Goal: Task Accomplishment & Management: Manage account settings

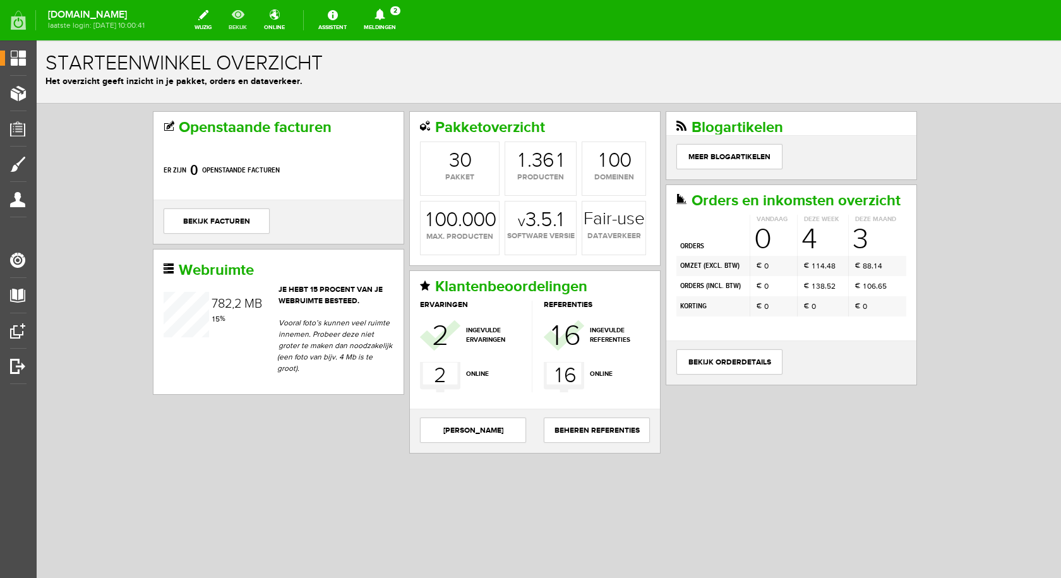
click at [248, 16] on link "bekijk" at bounding box center [237, 20] width 33 height 28
click at [378, 18] on icon at bounding box center [380, 14] width 32 height 11
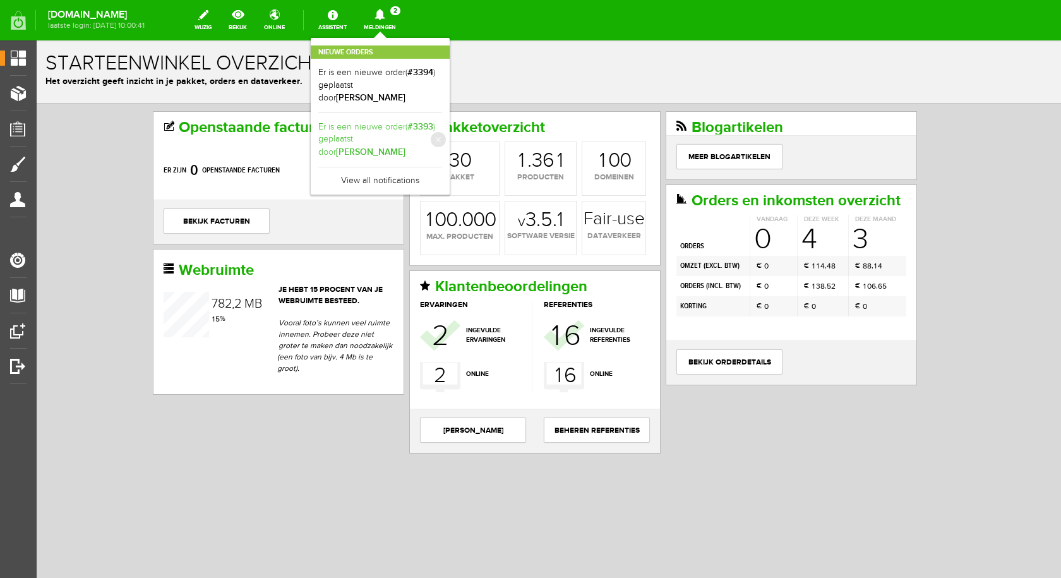
click at [390, 121] on link "Er is een nieuwe order( #3393 ) geplaatst door [PERSON_NAME]" at bounding box center [380, 140] width 124 height 39
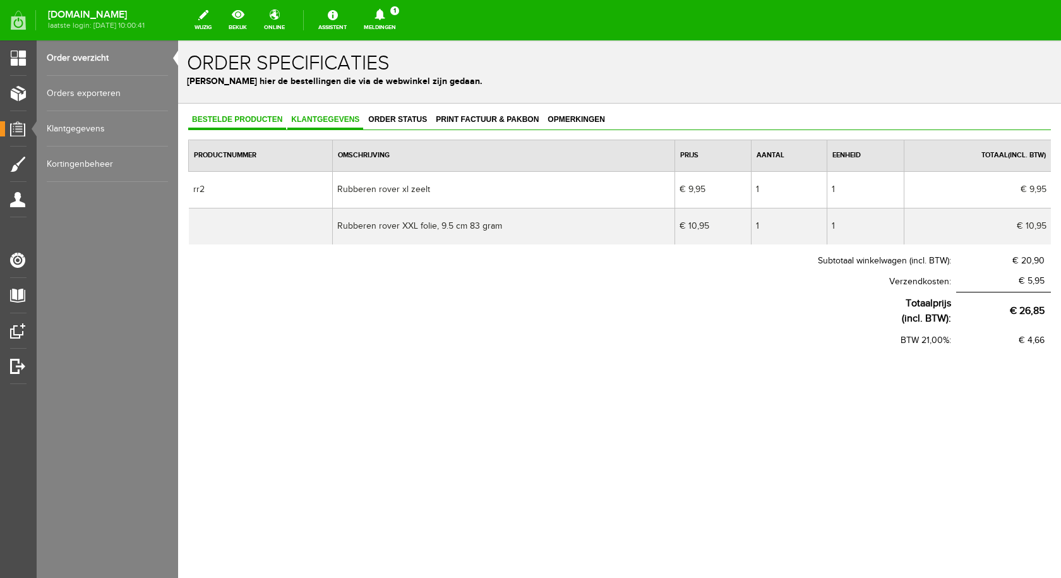
click at [347, 117] on span "Klantgegevens" at bounding box center [325, 119] width 76 height 9
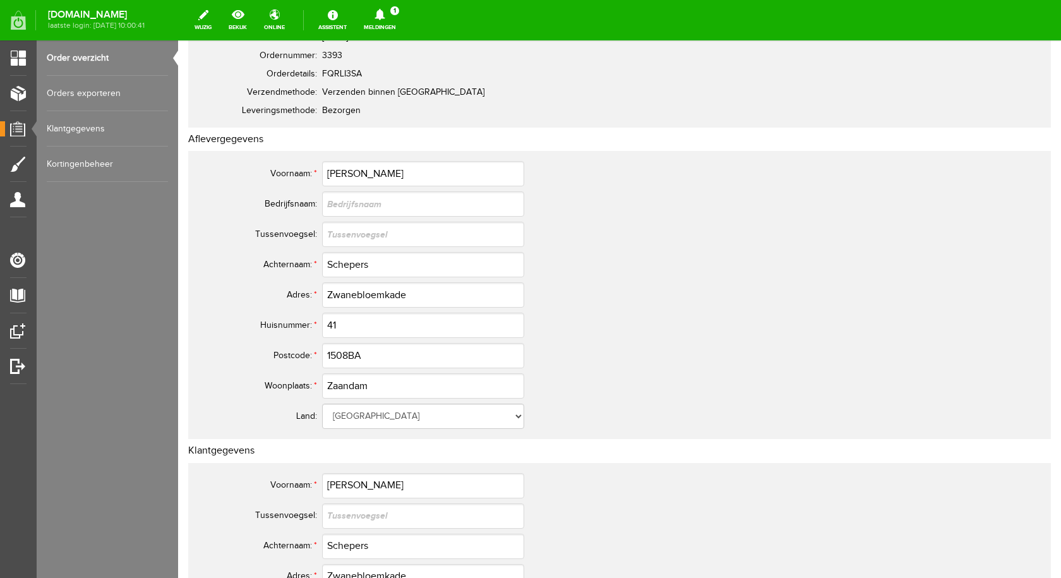
scroll to position [126, 0]
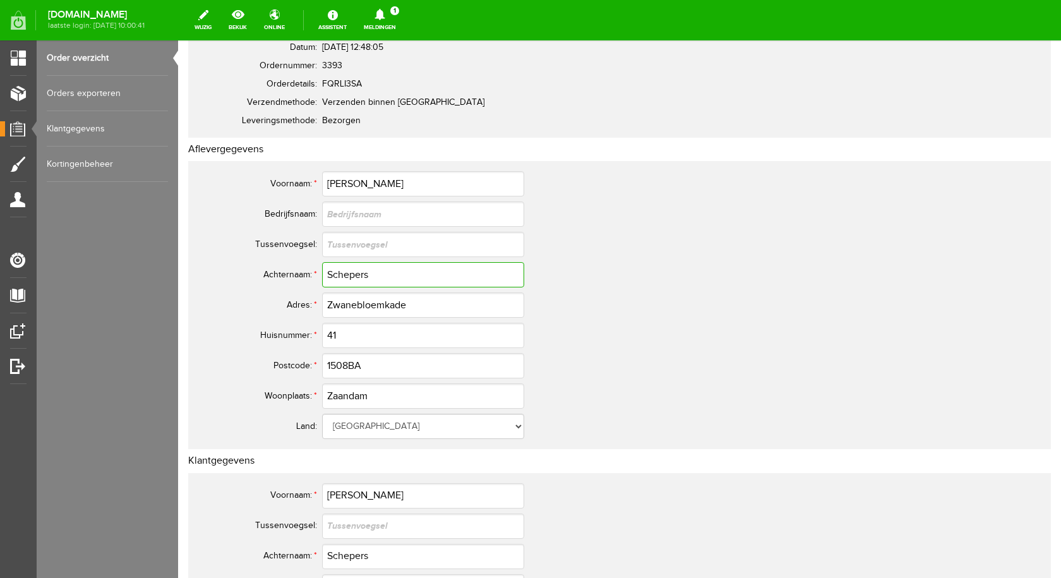
drag, startPoint x: 368, startPoint y: 274, endPoint x: 328, endPoint y: 274, distance: 39.8
click at [328, 274] on input "Schepers" at bounding box center [423, 274] width 202 height 25
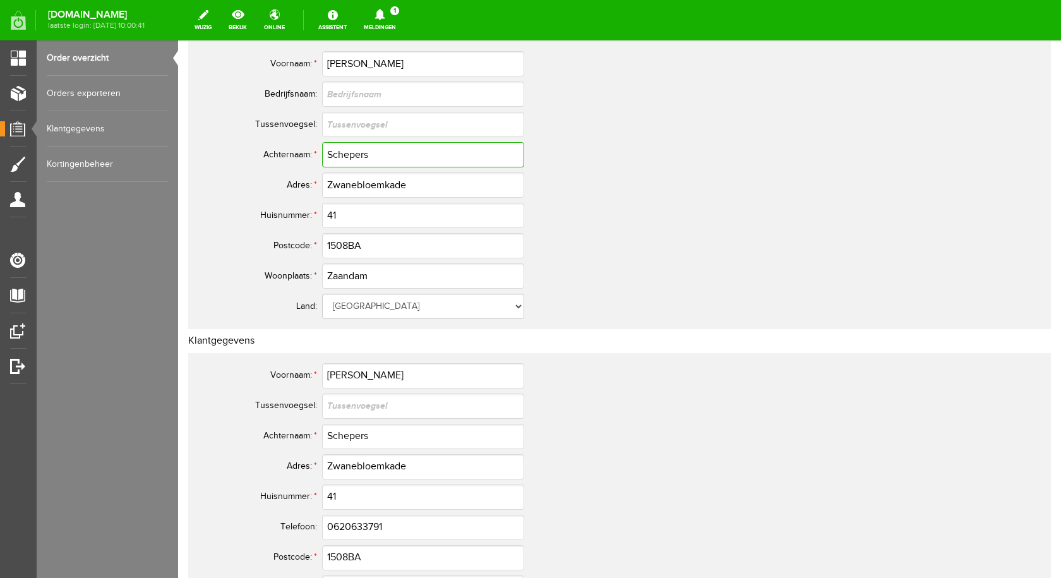
scroll to position [253, 0]
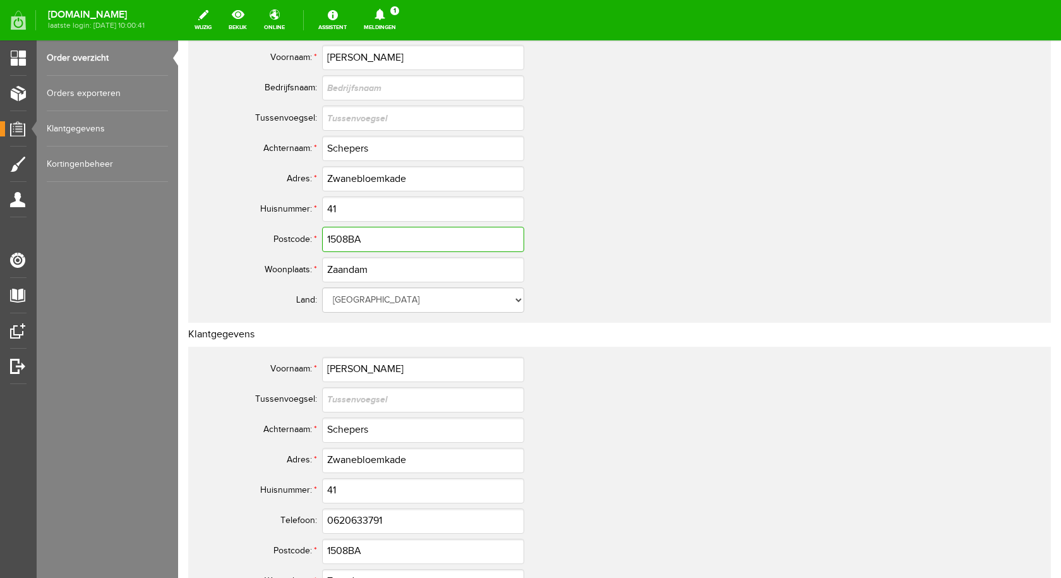
drag, startPoint x: 368, startPoint y: 236, endPoint x: 328, endPoint y: 236, distance: 40.4
click at [328, 236] on input "1508BA" at bounding box center [423, 239] width 202 height 25
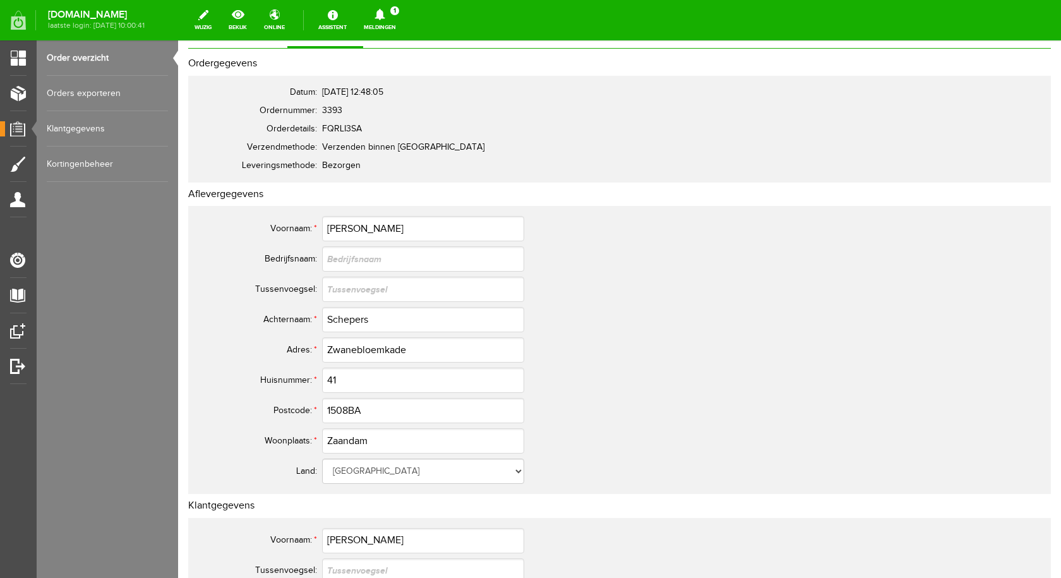
scroll to position [0, 0]
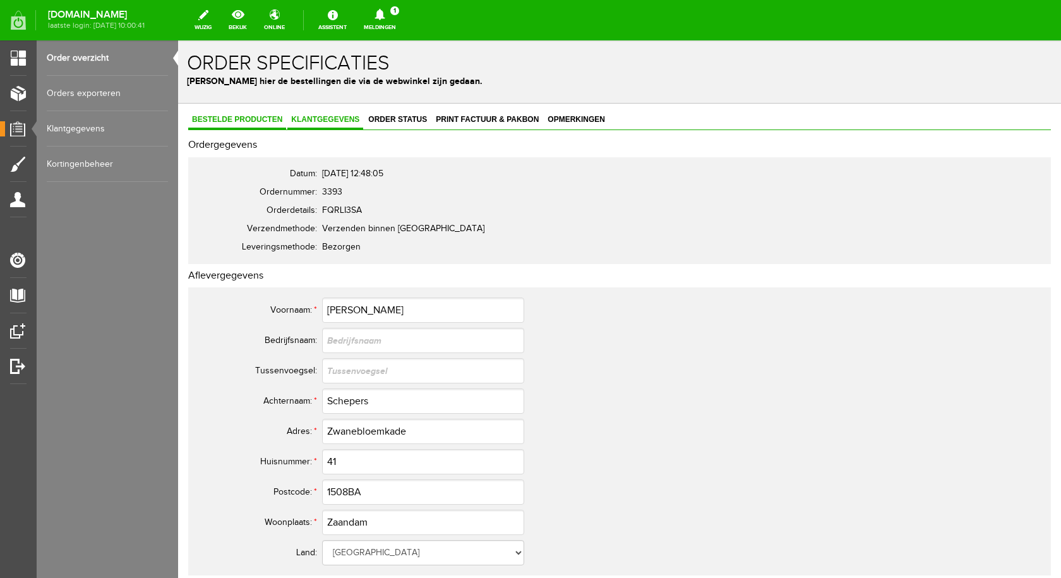
click at [253, 116] on span "Bestelde producten" at bounding box center [237, 119] width 98 height 9
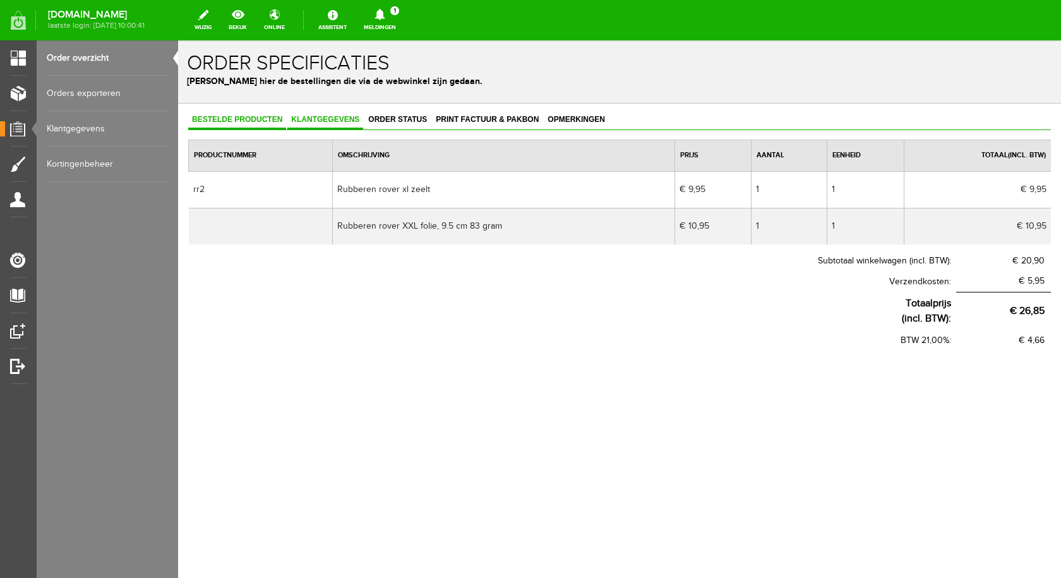
click at [335, 118] on span "Klantgegevens" at bounding box center [325, 119] width 76 height 9
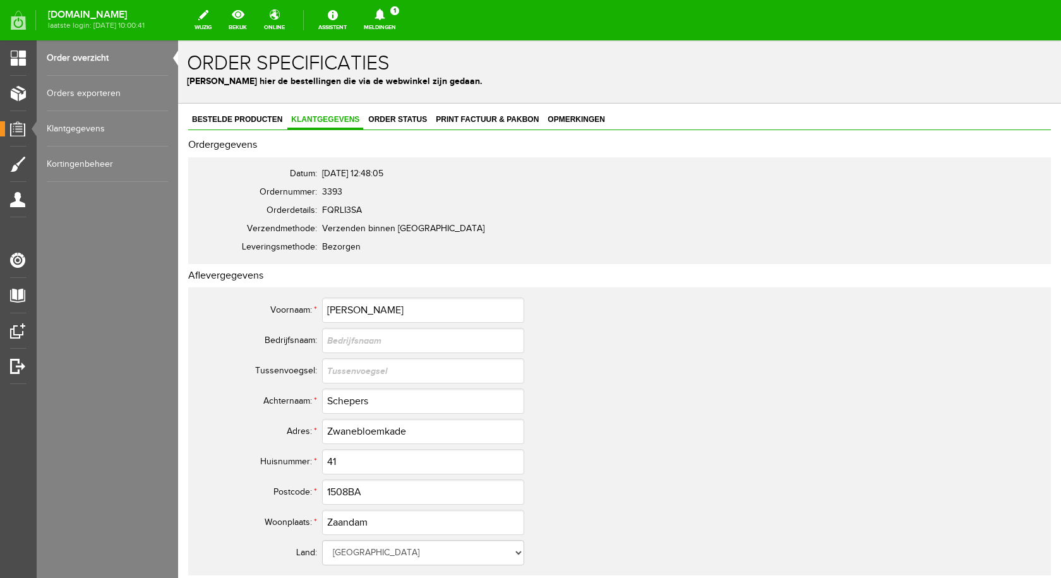
click at [393, 16] on icon at bounding box center [380, 14] width 32 height 11
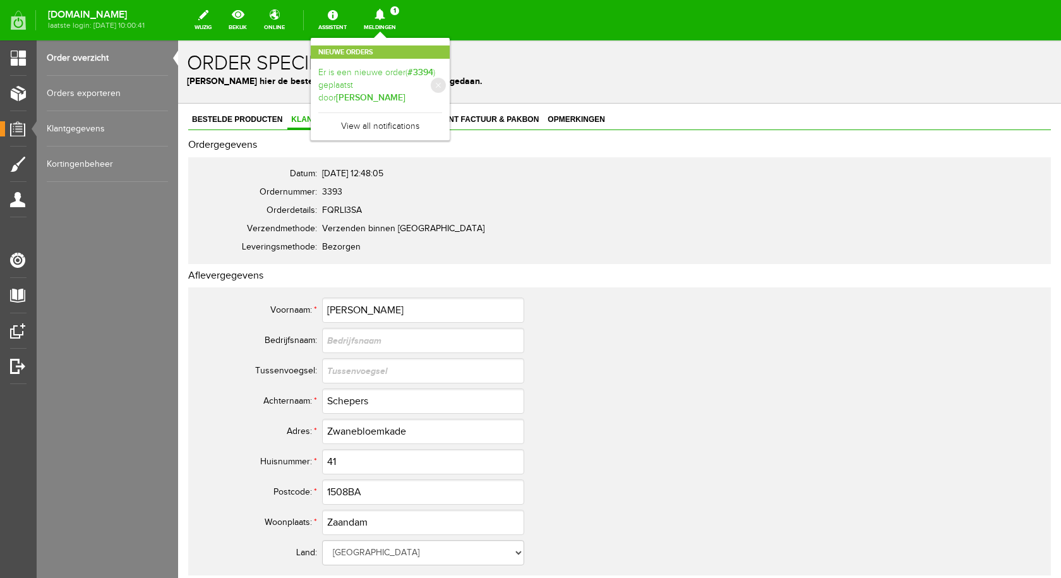
click at [401, 77] on link "Er is een nieuwe order( #3394 ) geplaatst door [PERSON_NAME]" at bounding box center [380, 85] width 124 height 39
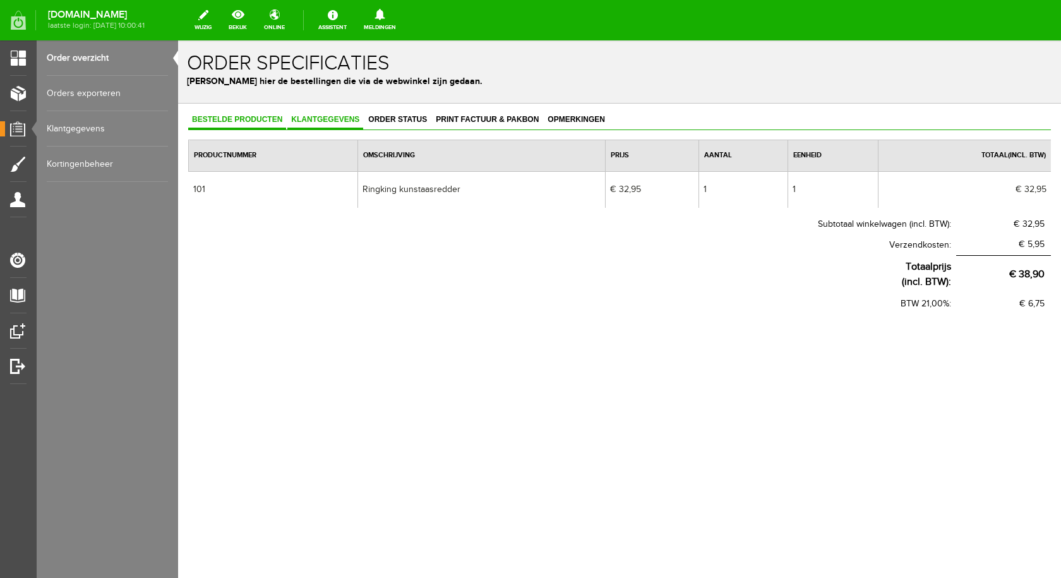
click at [326, 122] on span "Klantgegevens" at bounding box center [325, 119] width 76 height 9
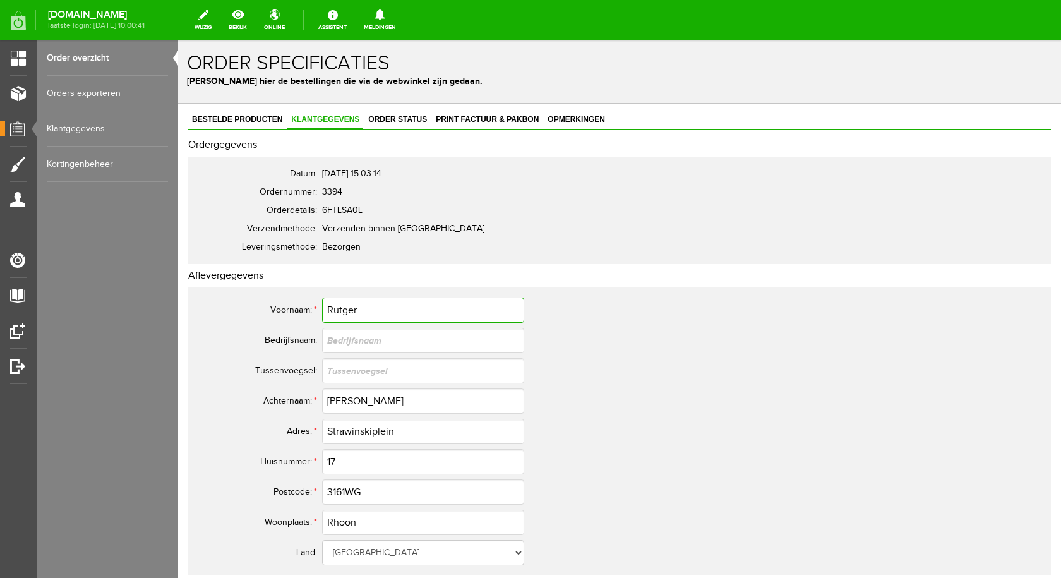
click at [352, 313] on input "Rutger" at bounding box center [423, 310] width 202 height 25
drag, startPoint x: 339, startPoint y: 310, endPoint x: 682, endPoint y: 327, distance: 343.4
click at [736, 340] on td at bounding box center [562, 340] width 480 height 30
drag, startPoint x: 346, startPoint y: 311, endPoint x: 732, endPoint y: 395, distance: 395.6
click at [766, 412] on td "[PERSON_NAME]" at bounding box center [562, 401] width 480 height 30
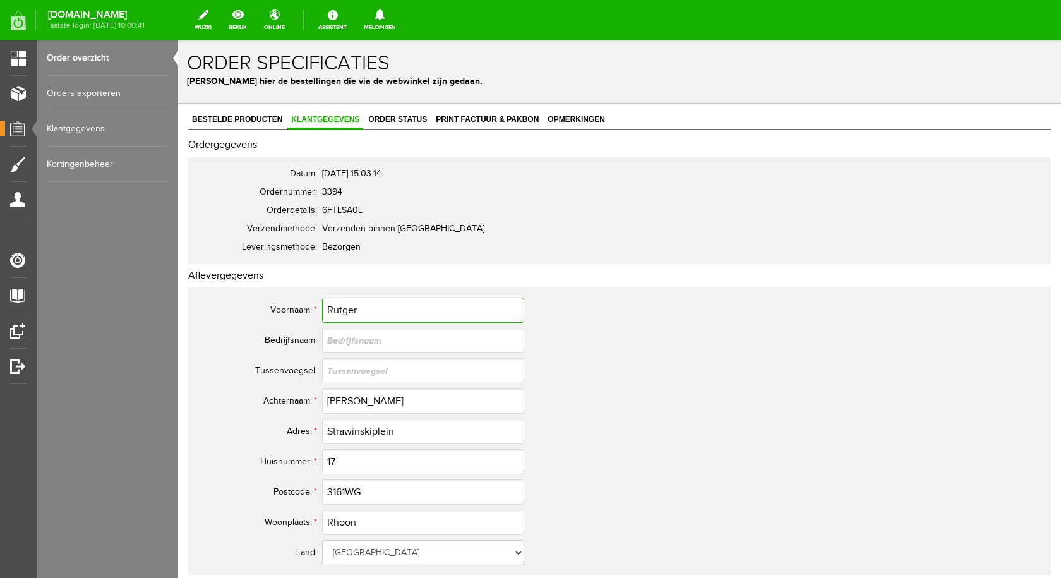
click at [353, 312] on input "Rutger" at bounding box center [423, 310] width 202 height 25
click at [610, 369] on td at bounding box center [562, 371] width 480 height 30
click at [345, 400] on input "[PERSON_NAME]" at bounding box center [423, 400] width 202 height 25
drag, startPoint x: 345, startPoint y: 400, endPoint x: 670, endPoint y: 383, distance: 325.8
click at [671, 383] on td at bounding box center [562, 371] width 480 height 30
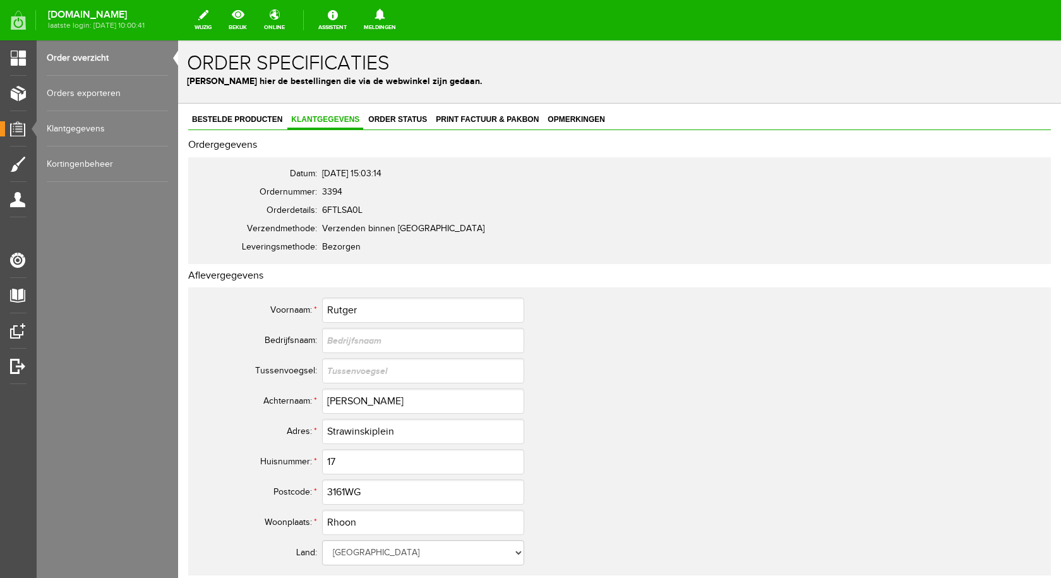
drag, startPoint x: 359, startPoint y: 405, endPoint x: 579, endPoint y: 497, distance: 238.4
click at [579, 497] on td "3161WG" at bounding box center [562, 492] width 480 height 30
click at [238, 114] on link "Bestelde producten" at bounding box center [237, 120] width 98 height 18
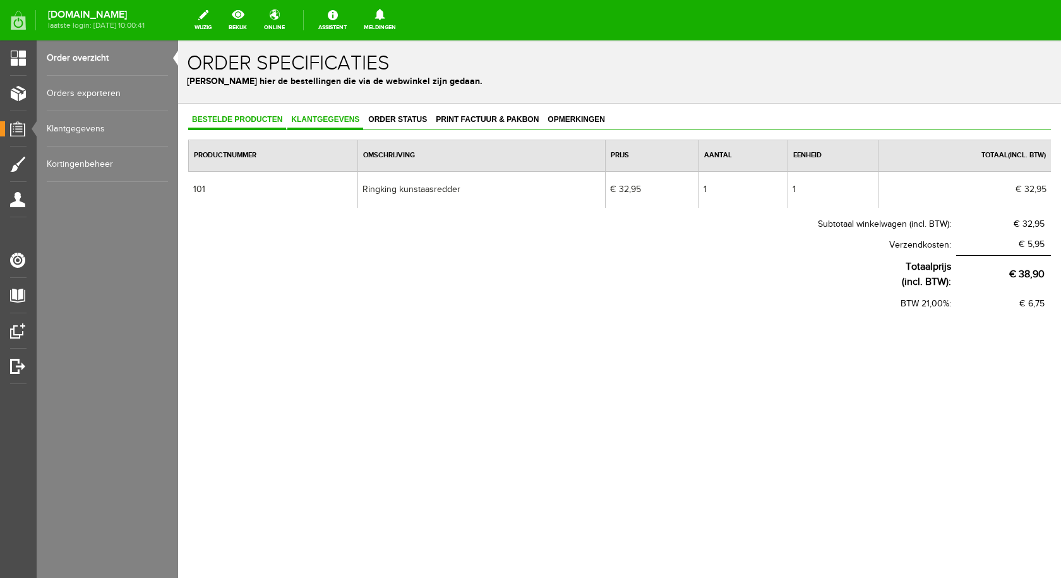
click at [316, 118] on span "Klantgegevens" at bounding box center [325, 119] width 76 height 9
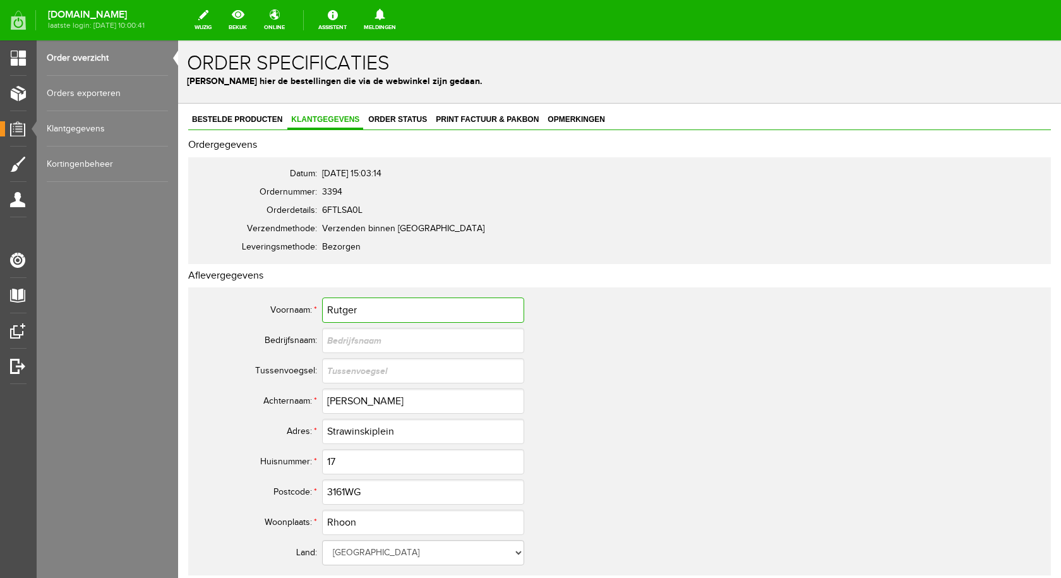
drag, startPoint x: 342, startPoint y: 310, endPoint x: 408, endPoint y: 316, distance: 66.0
click at [408, 316] on input "Rutger" at bounding box center [423, 310] width 202 height 25
drag, startPoint x: 363, startPoint y: 307, endPoint x: 323, endPoint y: 307, distance: 40.4
click at [323, 307] on input "Rutger" at bounding box center [423, 310] width 202 height 25
drag, startPoint x: 361, startPoint y: 395, endPoint x: 328, endPoint y: 400, distance: 33.3
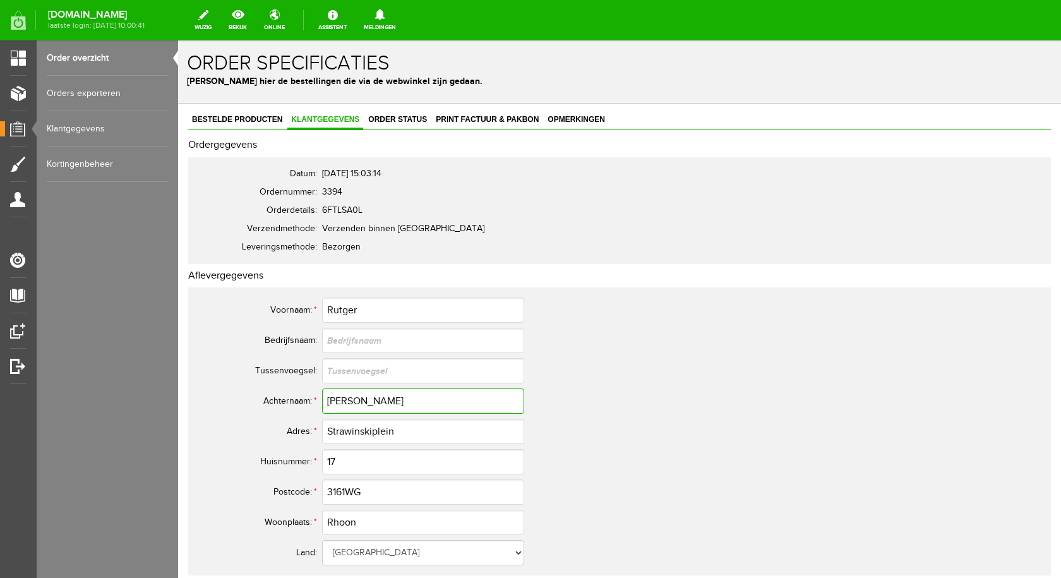
click at [328, 400] on input "[PERSON_NAME]" at bounding box center [423, 400] width 202 height 25
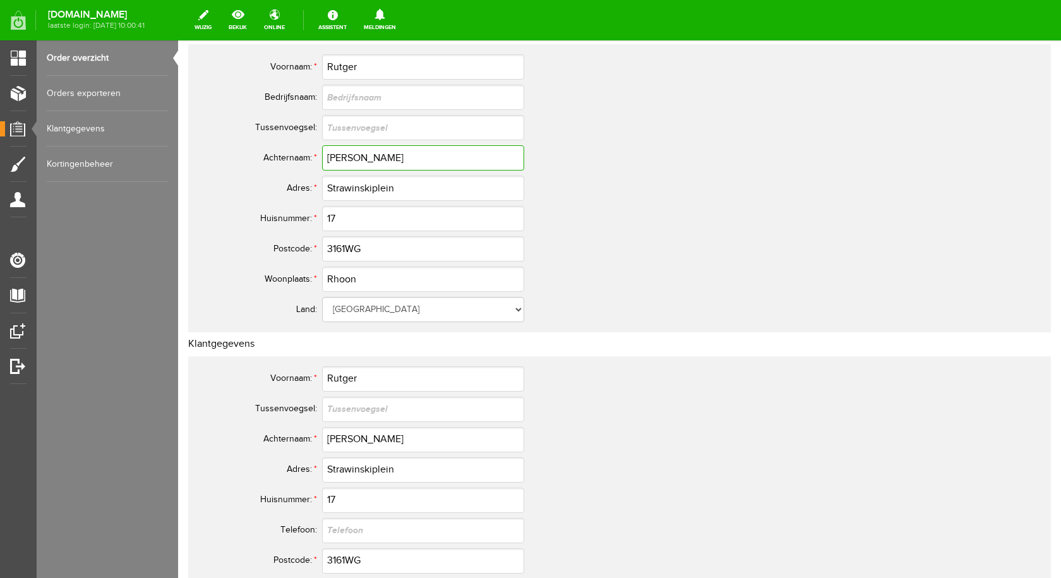
scroll to position [253, 0]
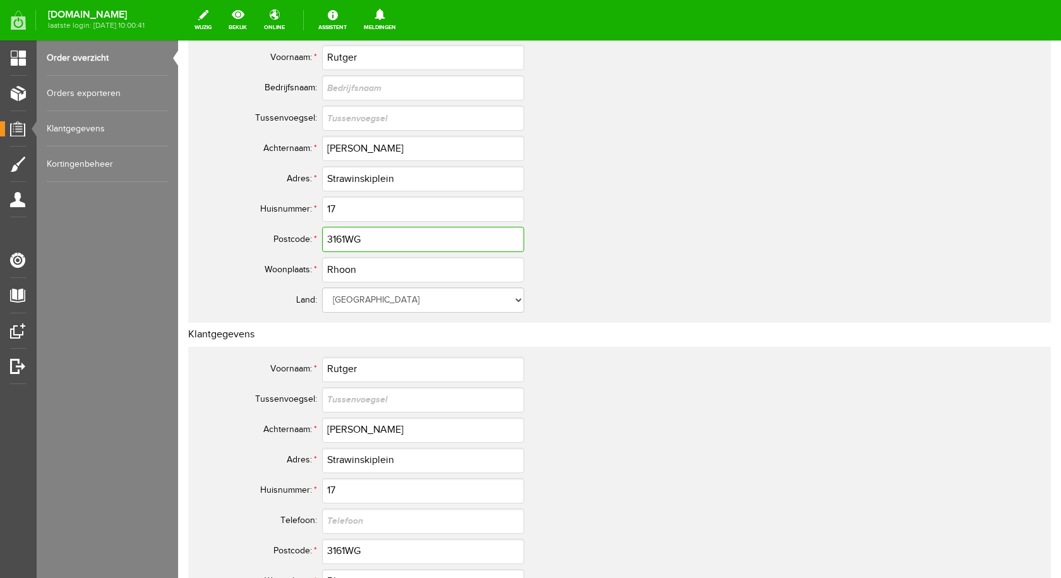
drag, startPoint x: 368, startPoint y: 238, endPoint x: 328, endPoint y: 243, distance: 40.0
click at [328, 243] on input "3161WG" at bounding box center [423, 239] width 202 height 25
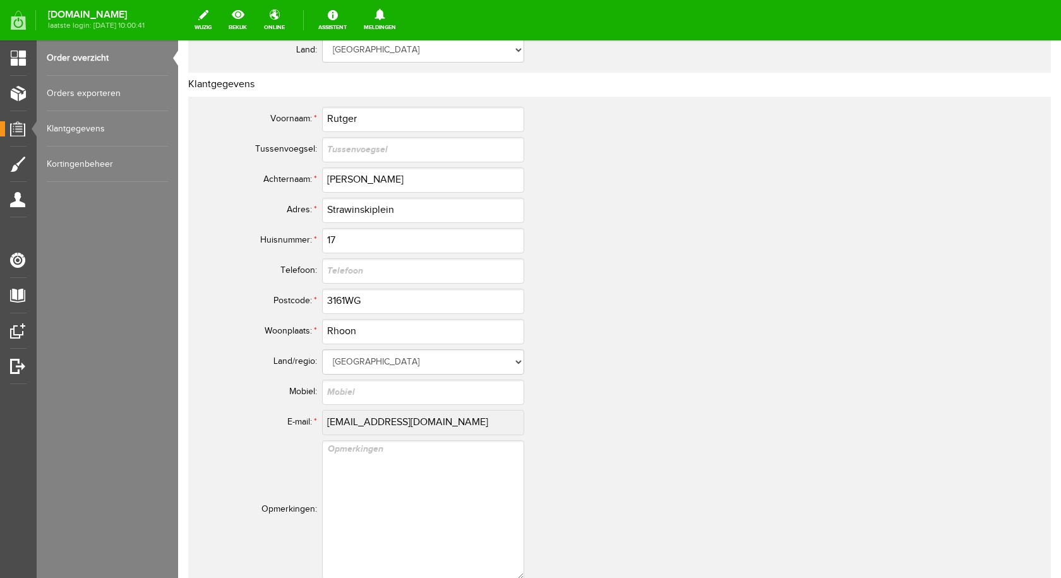
scroll to position [505, 0]
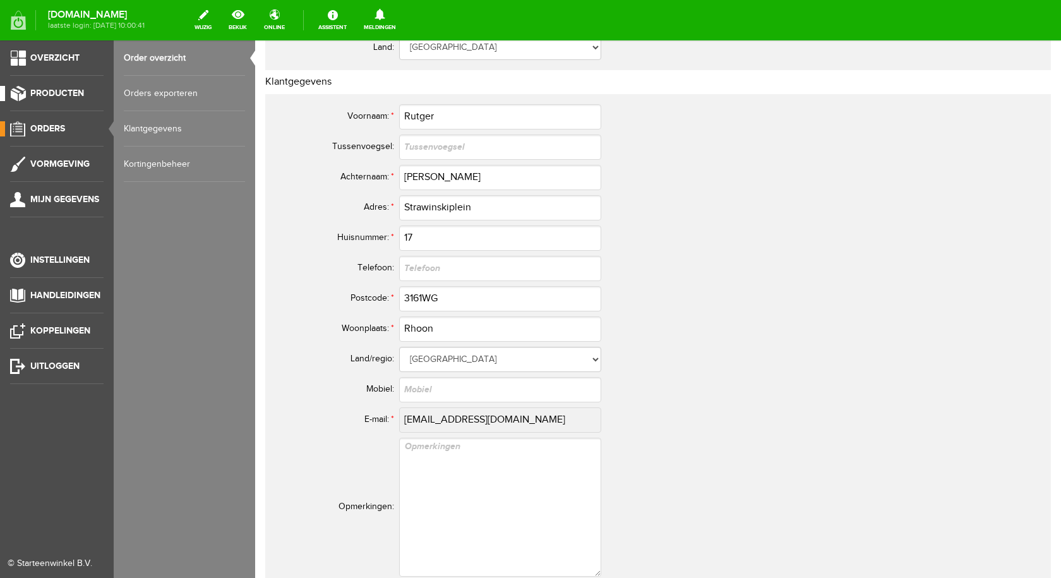
click at [23, 90] on link "Producten" at bounding box center [52, 93] width 104 height 15
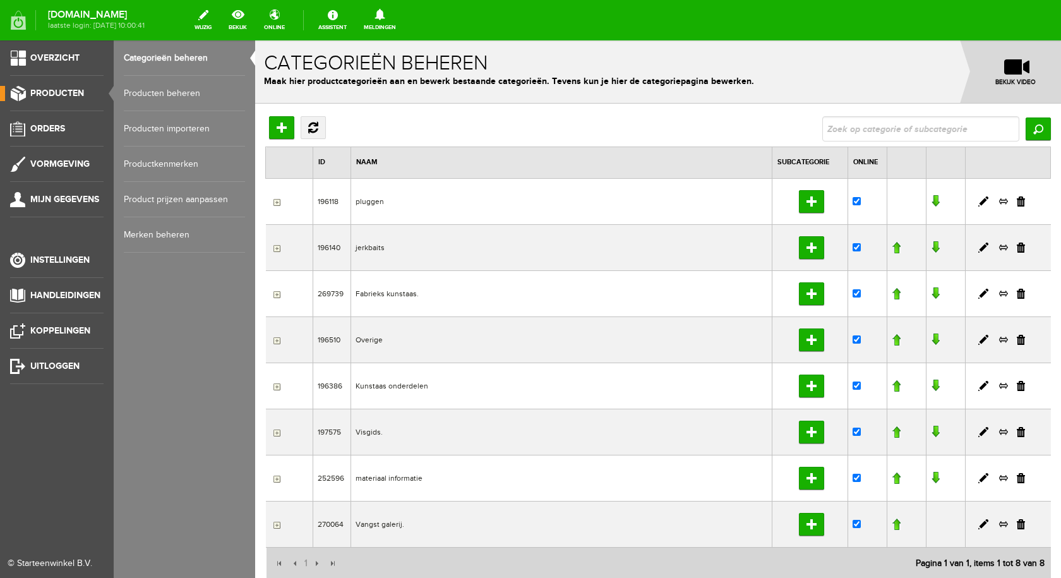
click at [78, 88] on span "Producten" at bounding box center [57, 93] width 54 height 11
click at [178, 94] on link "Producten beheren" at bounding box center [184, 93] width 121 height 35
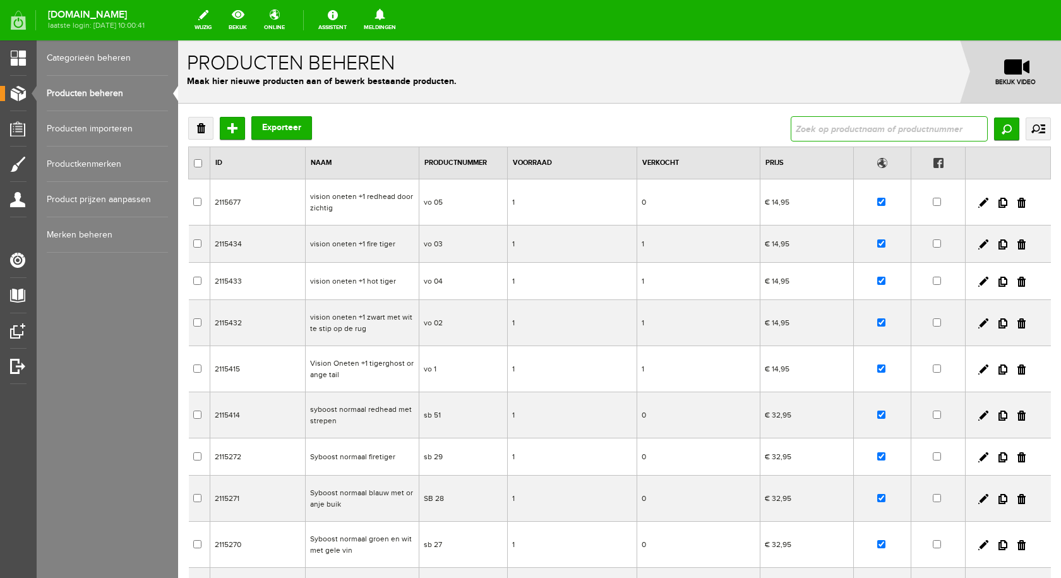
click at [797, 131] on input "text" at bounding box center [889, 128] width 197 height 25
type input "rover"
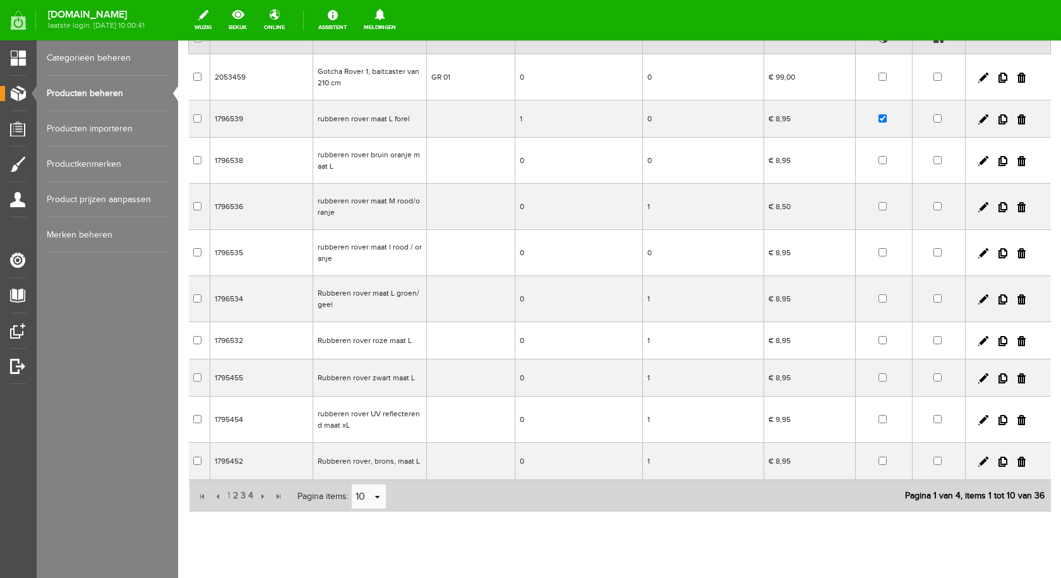
scroll to position [154, 0]
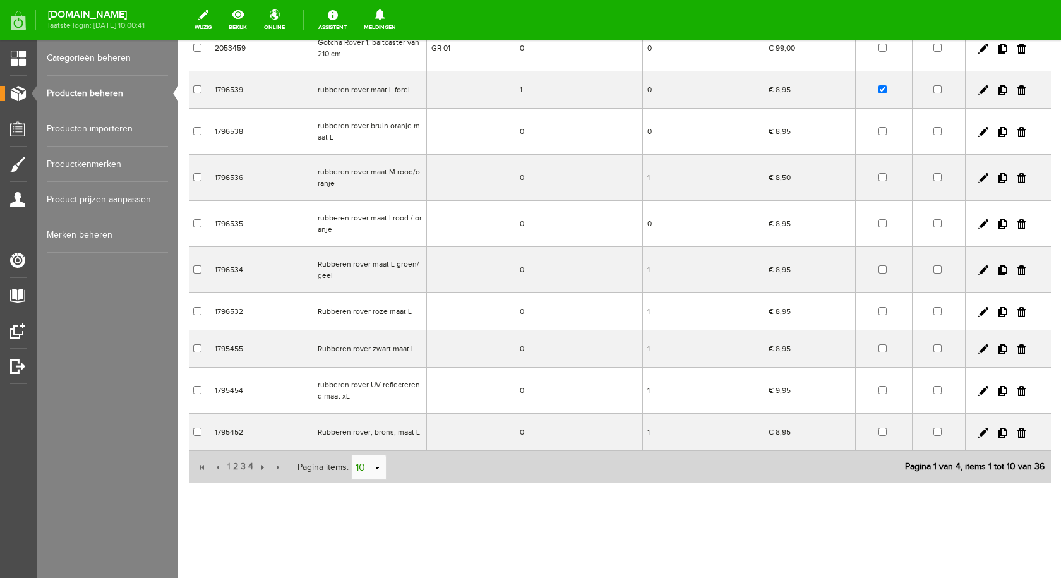
click at [379, 468] on link "select" at bounding box center [378, 468] width 10 height 24
click at [374, 442] on li "50" at bounding box center [368, 443] width 34 height 21
type input "50"
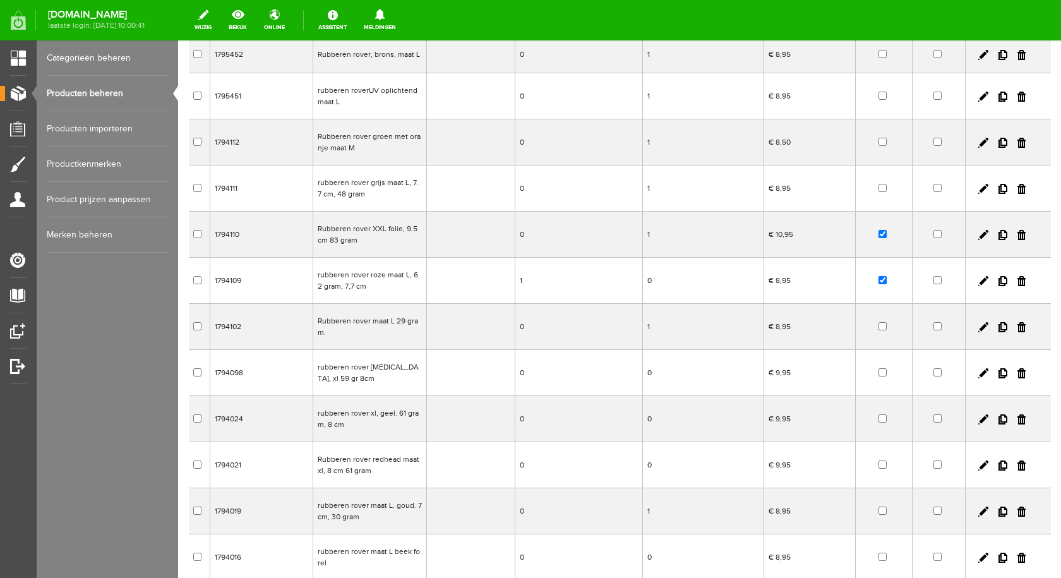
scroll to position [533, 0]
click at [879, 232] on input "checkbox" at bounding box center [883, 233] width 8 height 8
checkbox input "false"
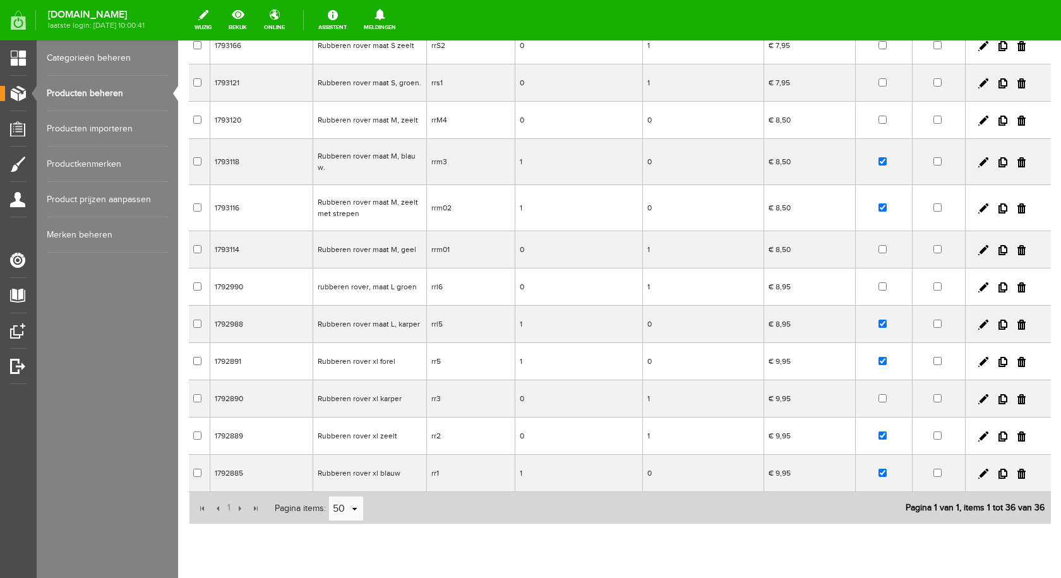
scroll to position [1228, 0]
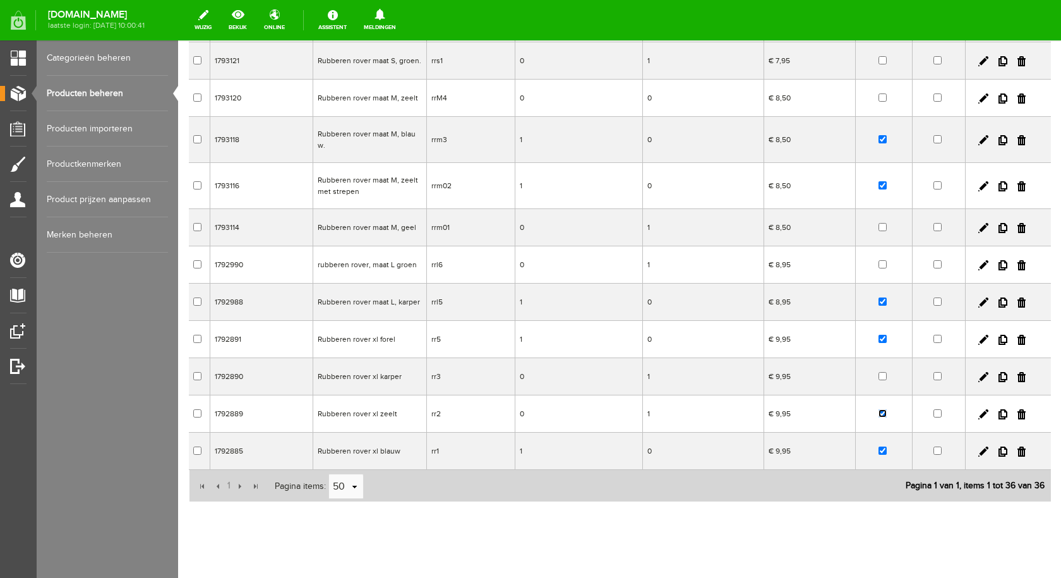
click at [879, 409] on input "checkbox" at bounding box center [883, 413] width 8 height 8
checkbox input "false"
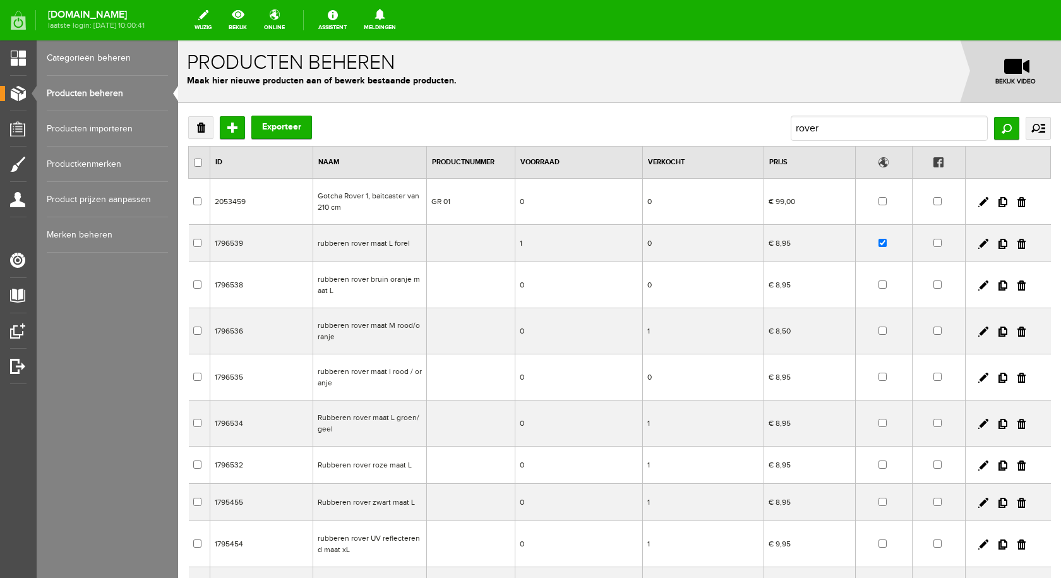
scroll to position [0, 0]
click at [394, 18] on icon at bounding box center [380, 14] width 32 height 11
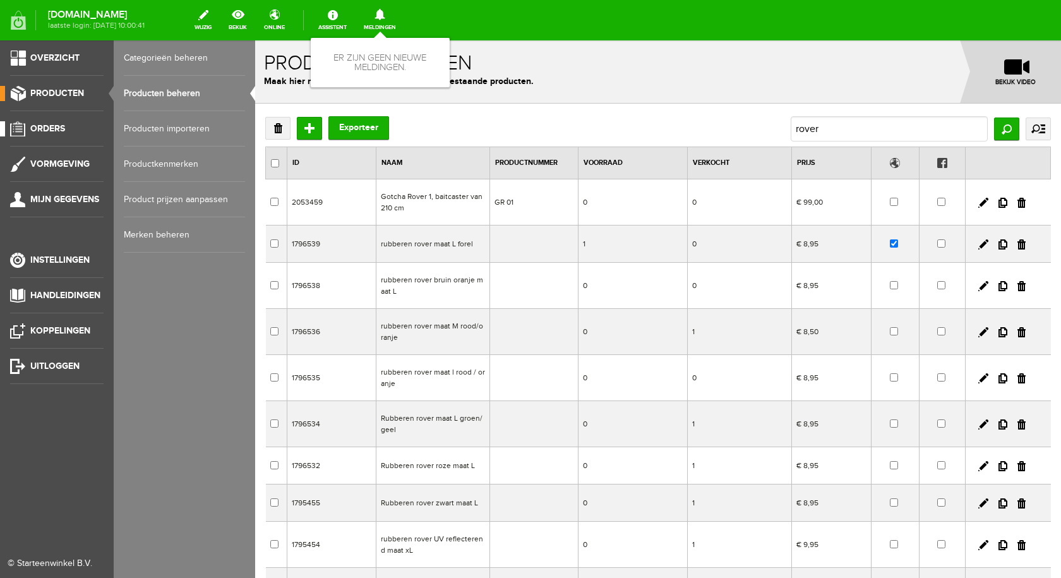
click at [45, 124] on span "Orders" at bounding box center [47, 128] width 35 height 11
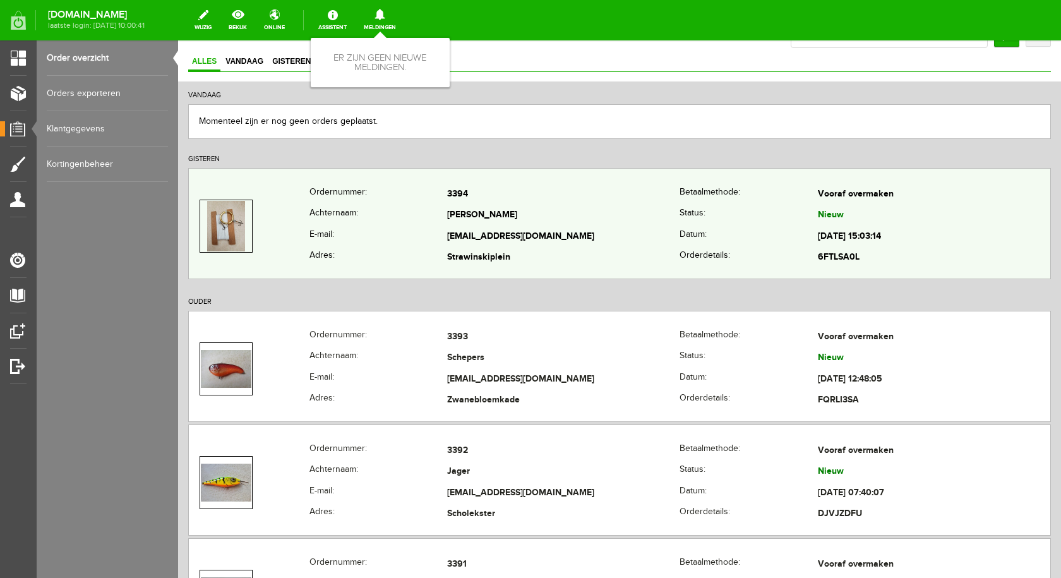
scroll to position [126, 0]
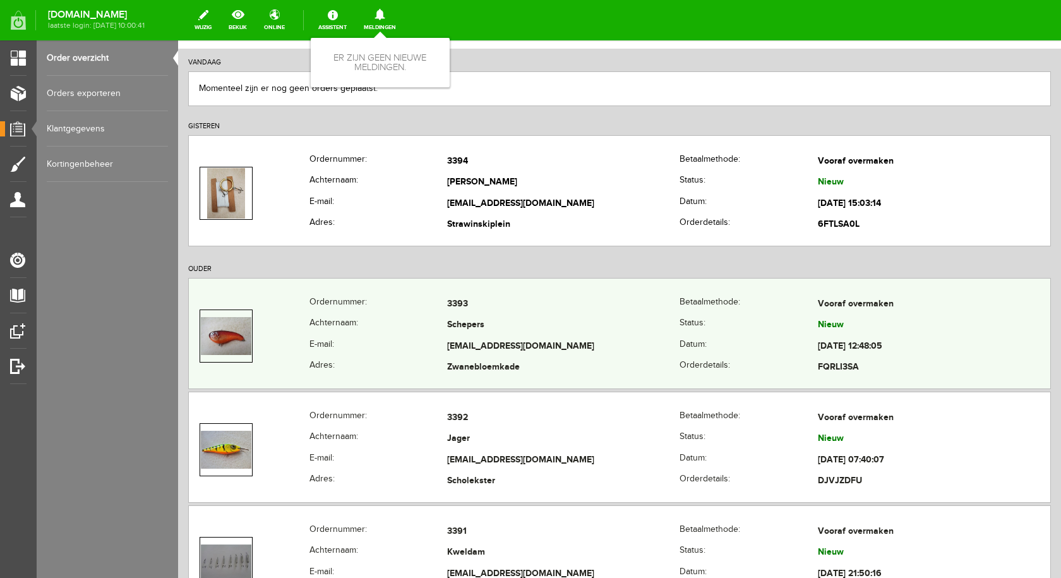
click at [458, 321] on td "Schepers" at bounding box center [563, 325] width 232 height 21
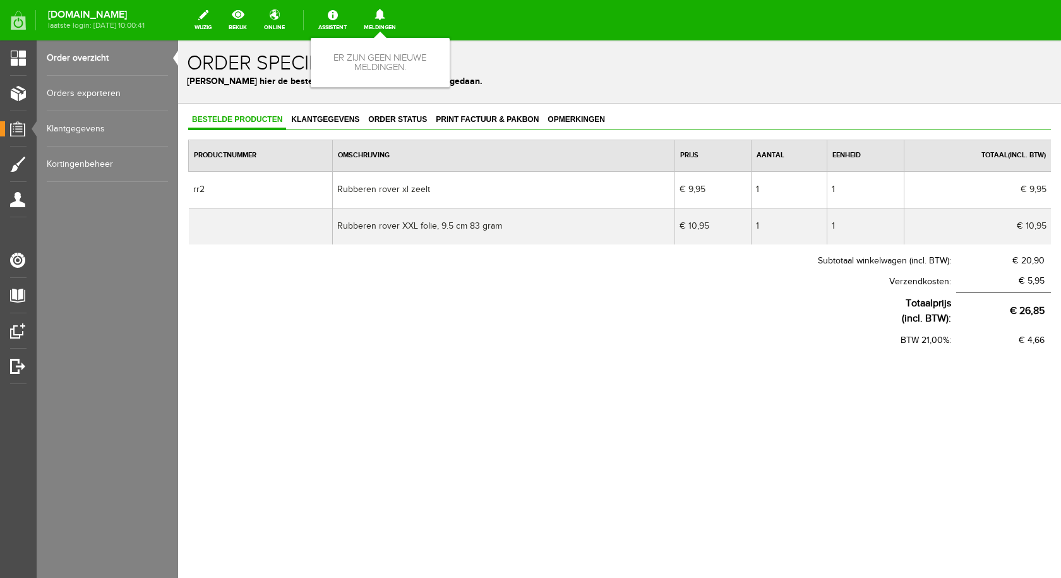
click at [413, 189] on td "Rubberen rover xl zeelt" at bounding box center [503, 189] width 342 height 37
drag, startPoint x: 436, startPoint y: 186, endPoint x: 342, endPoint y: 187, distance: 94.1
click at [342, 187] on td "Rubberen rover xl zeelt" at bounding box center [503, 189] width 342 height 37
copy td "Rubberen rover xl zeelt"
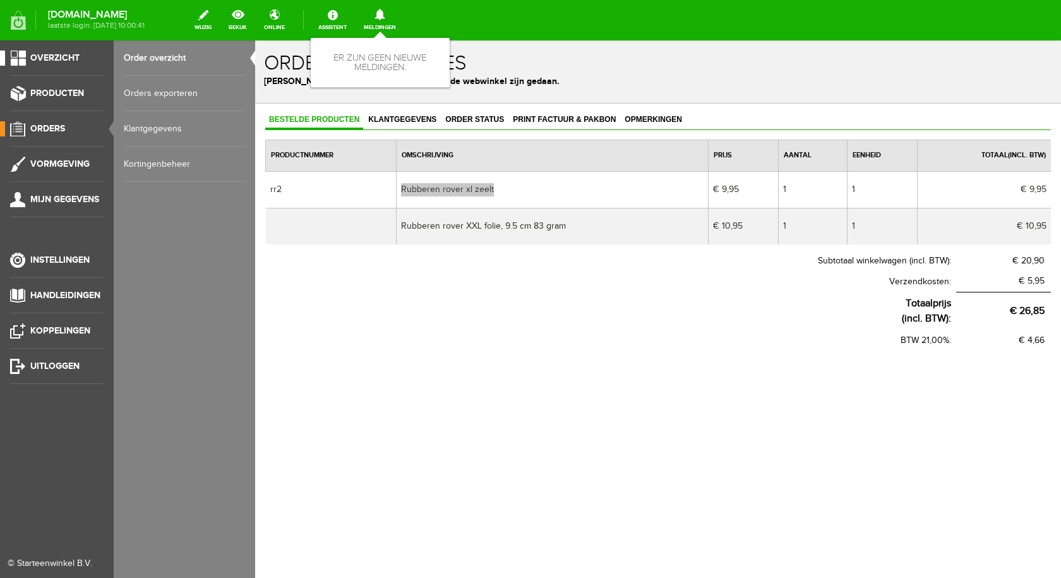
click at [23, 54] on link "Overzicht" at bounding box center [52, 58] width 104 height 15
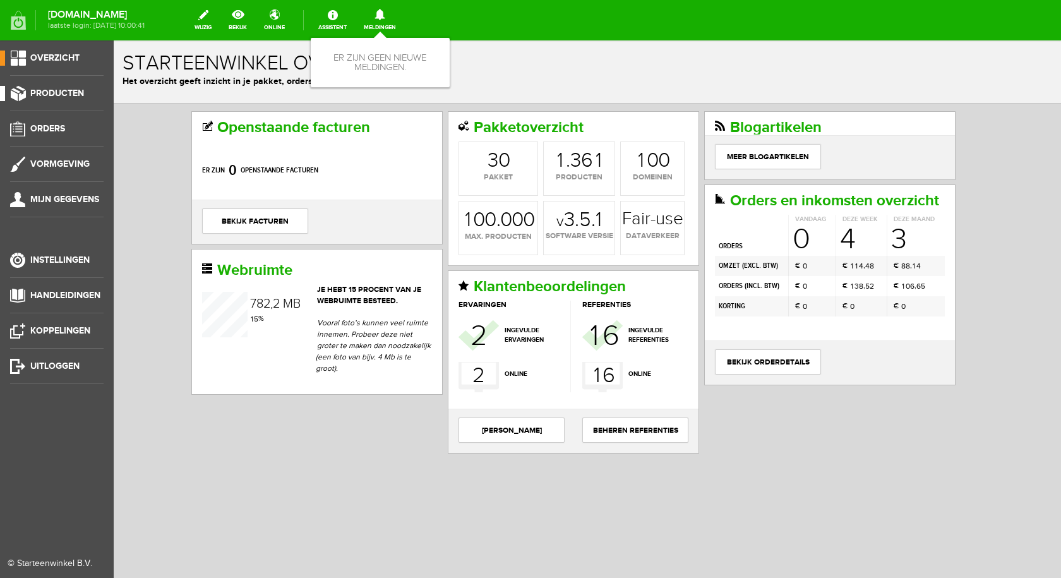
click at [57, 93] on span "Producten" at bounding box center [57, 93] width 54 height 11
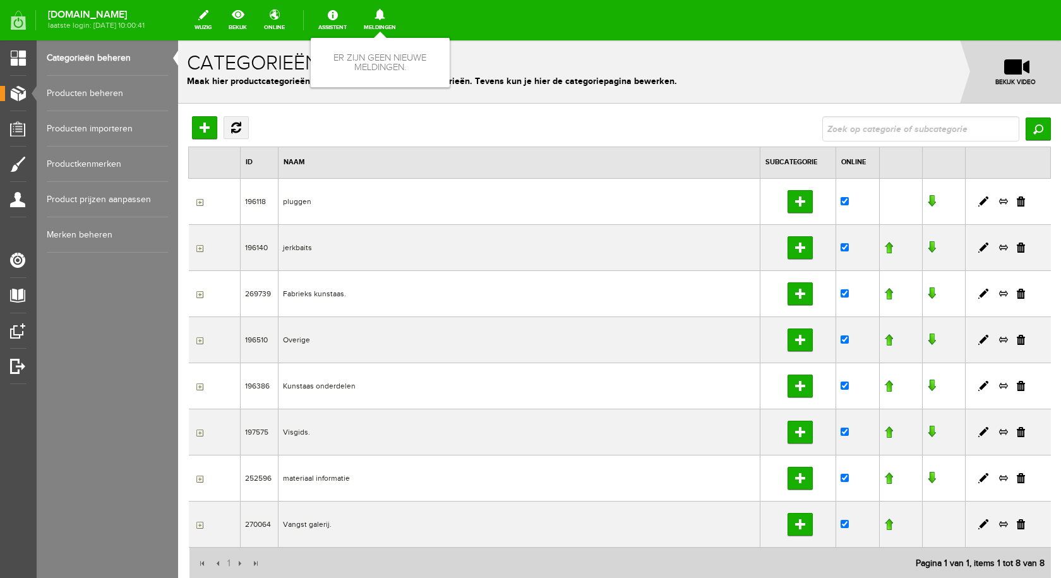
click at [93, 90] on link "Producten beheren" at bounding box center [107, 93] width 121 height 35
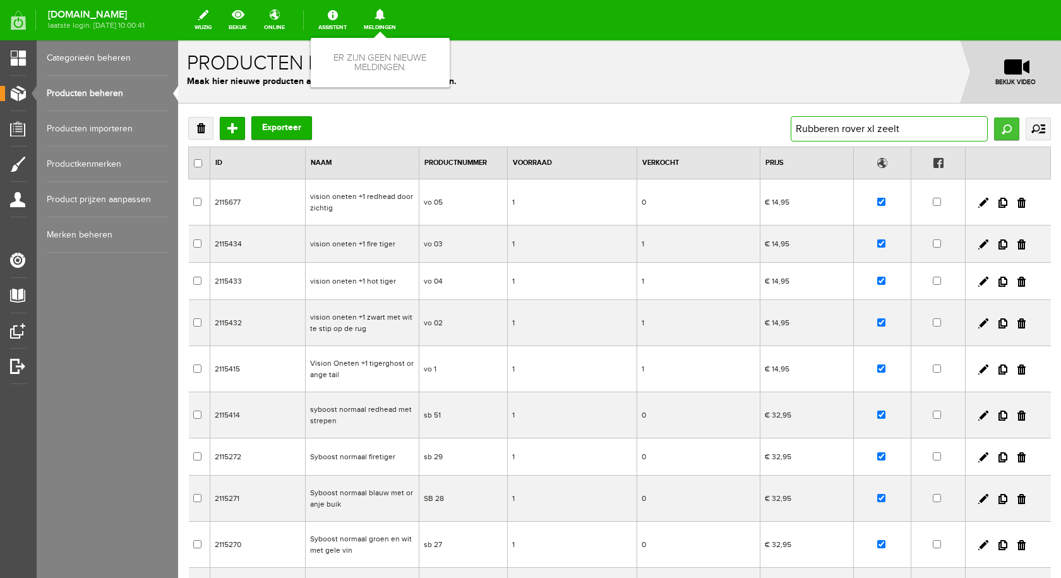
type input "Rubberen rover xl zeelt"
click at [1000, 133] on input "Zoeken" at bounding box center [1006, 128] width 25 height 23
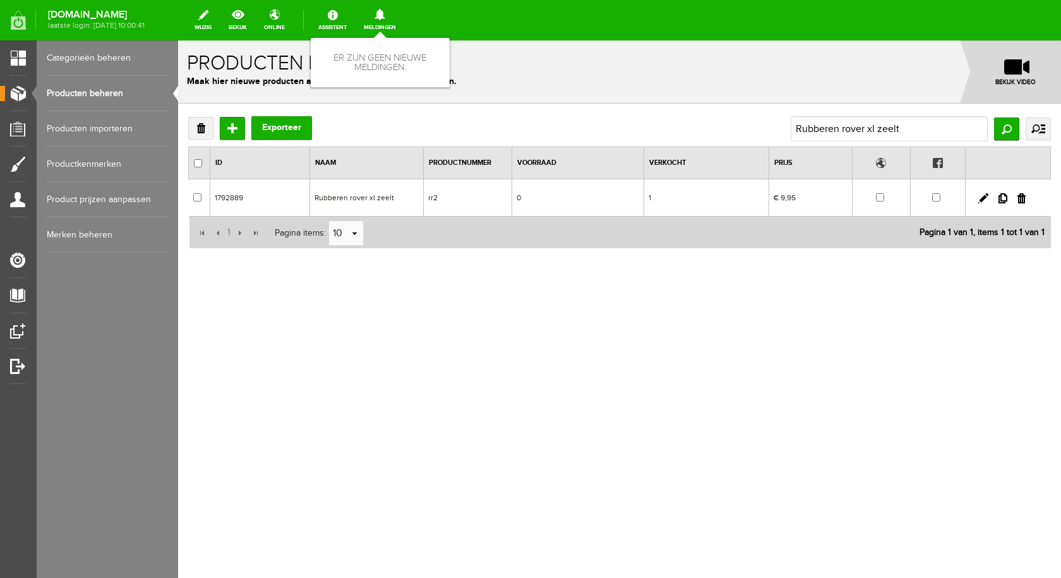
click at [370, 198] on td "Rubberen rover xl zeelt" at bounding box center [367, 197] width 114 height 37
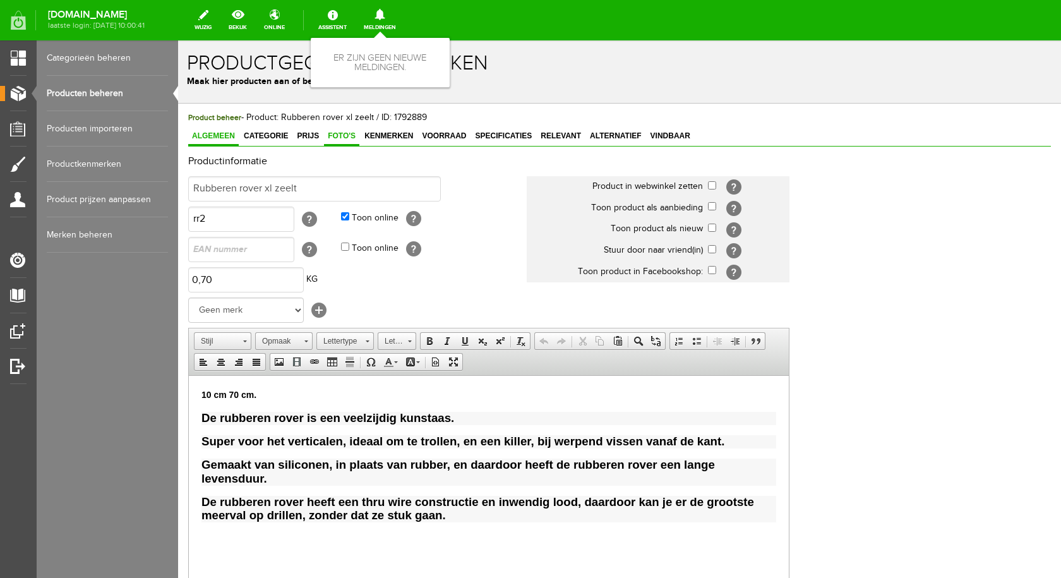
click at [340, 136] on span "Foto's" at bounding box center [341, 135] width 35 height 9
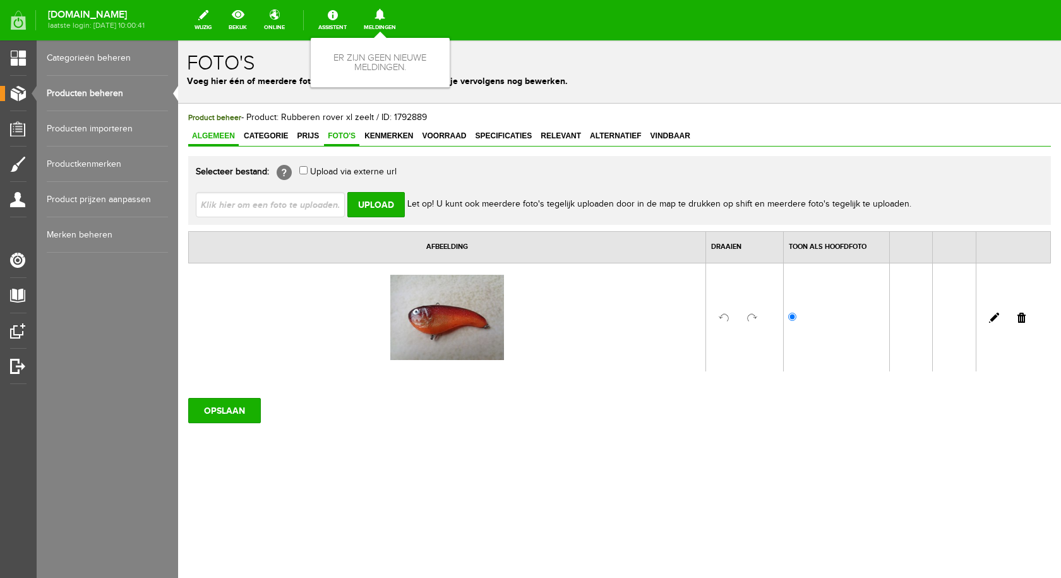
click at [218, 135] on span "Algemeen" at bounding box center [213, 135] width 51 height 9
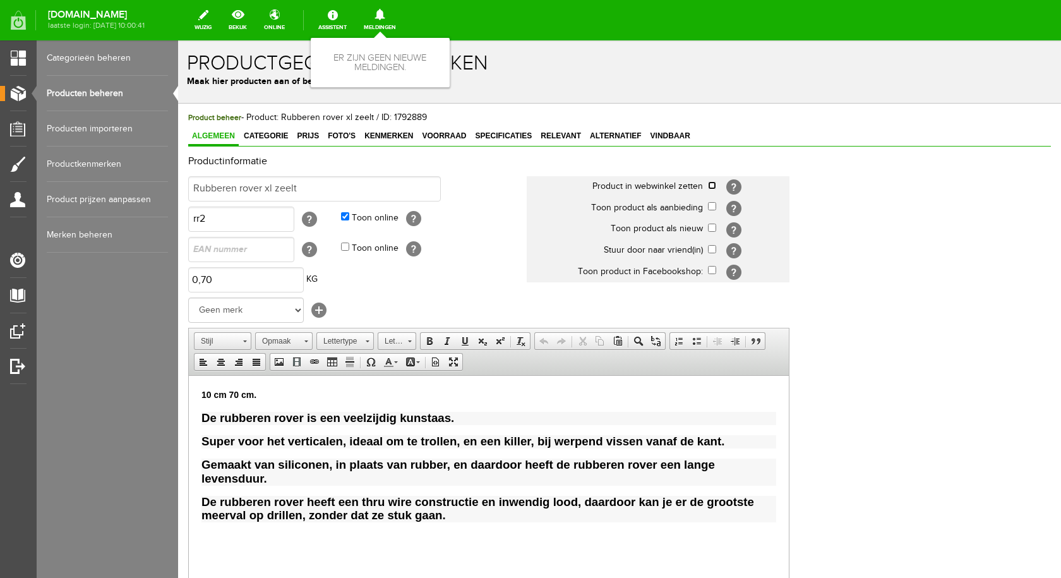
click at [709, 185] on input "checkbox" at bounding box center [712, 185] width 8 height 8
checkbox input "true"
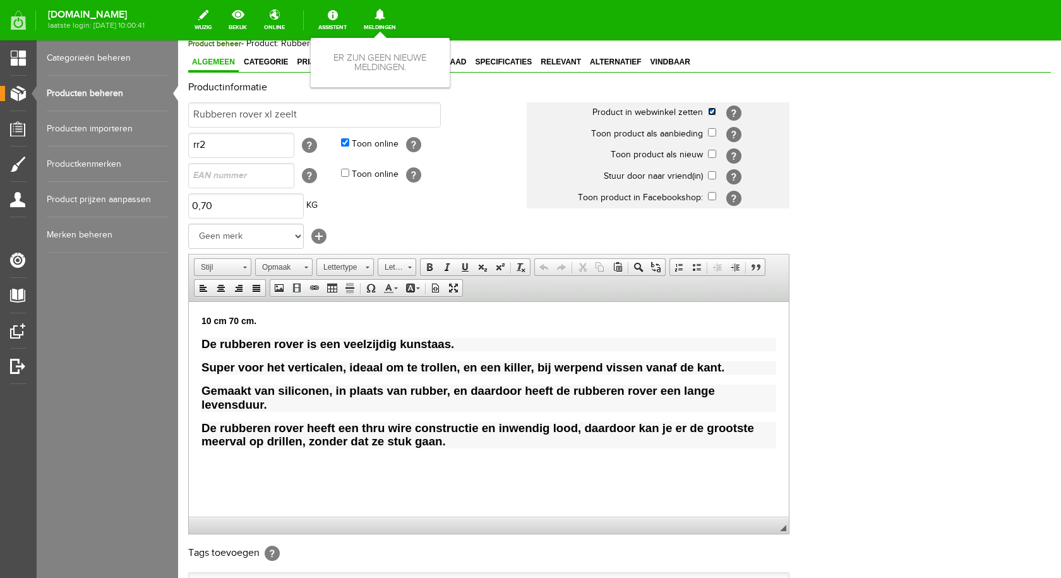
scroll to position [247, 0]
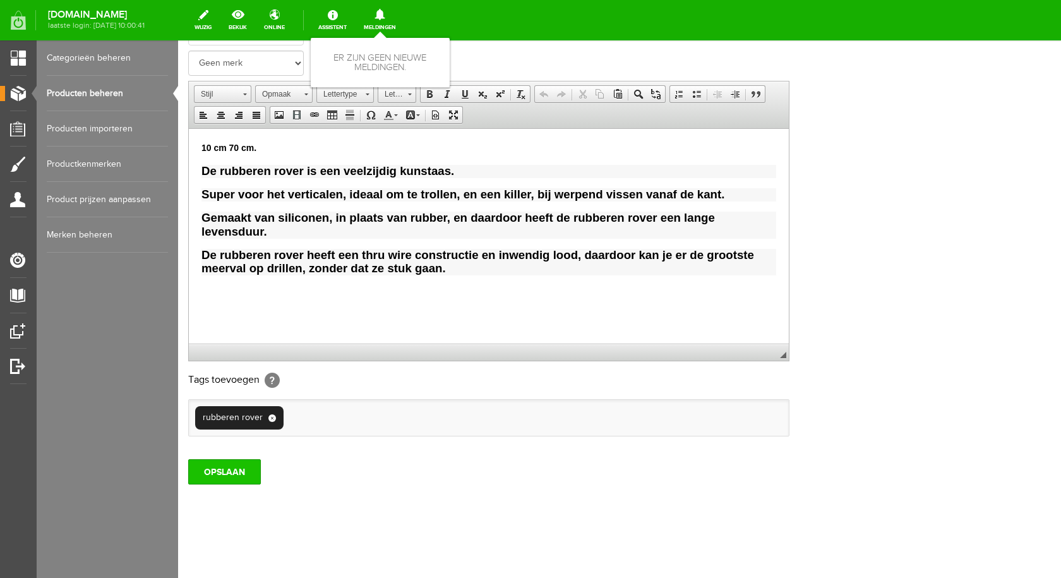
click at [226, 474] on input "OPSLAAN" at bounding box center [224, 471] width 73 height 25
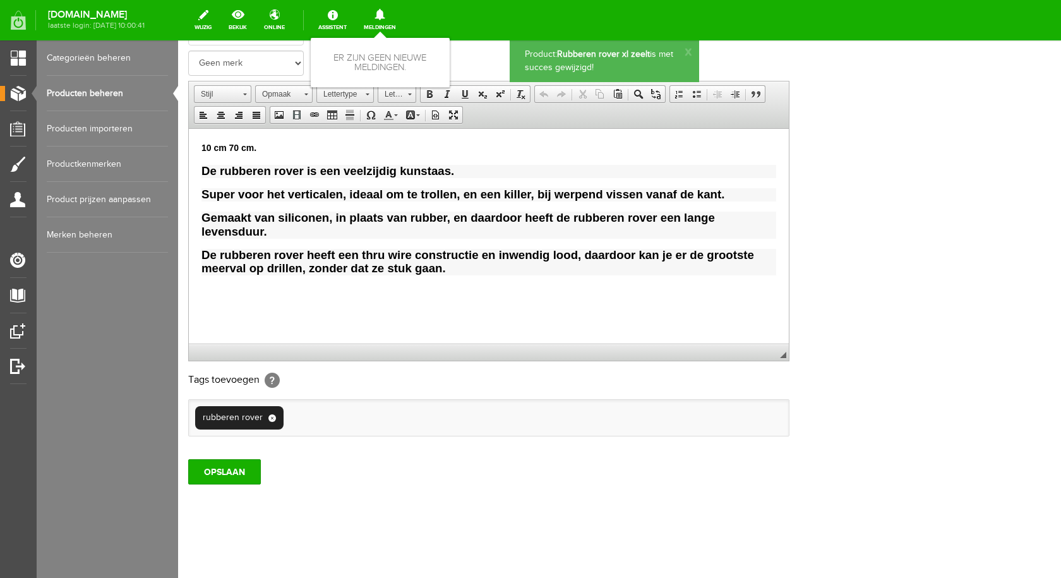
scroll to position [0, 0]
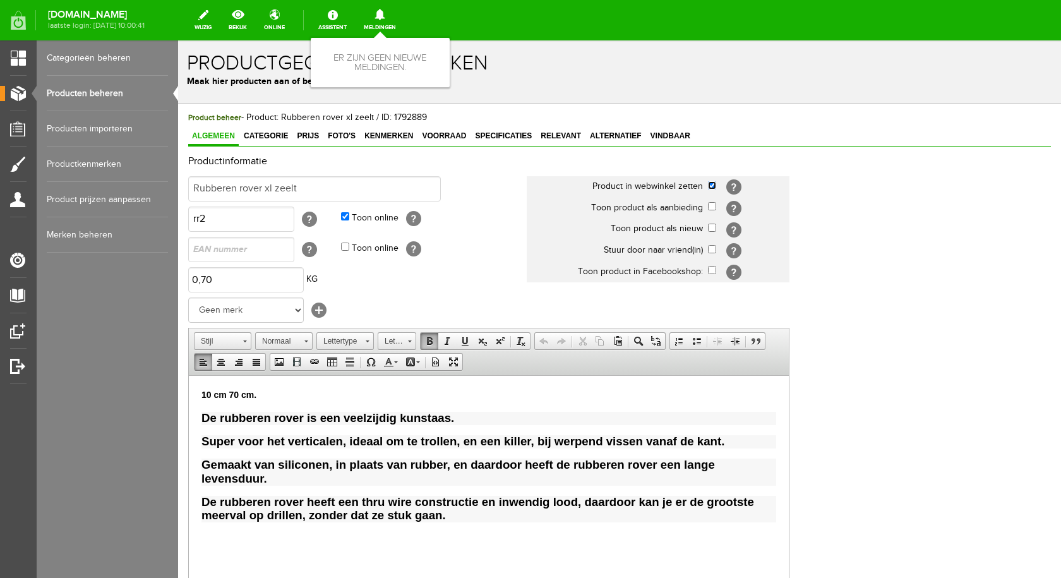
click at [713, 185] on input "checkbox" at bounding box center [712, 185] width 8 height 8
checkbox input "false"
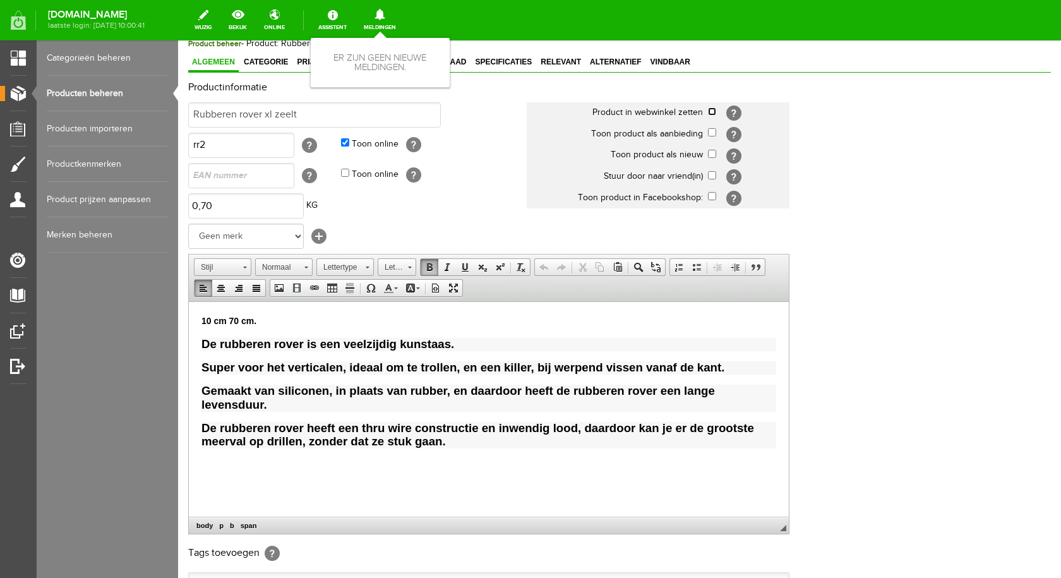
scroll to position [247, 0]
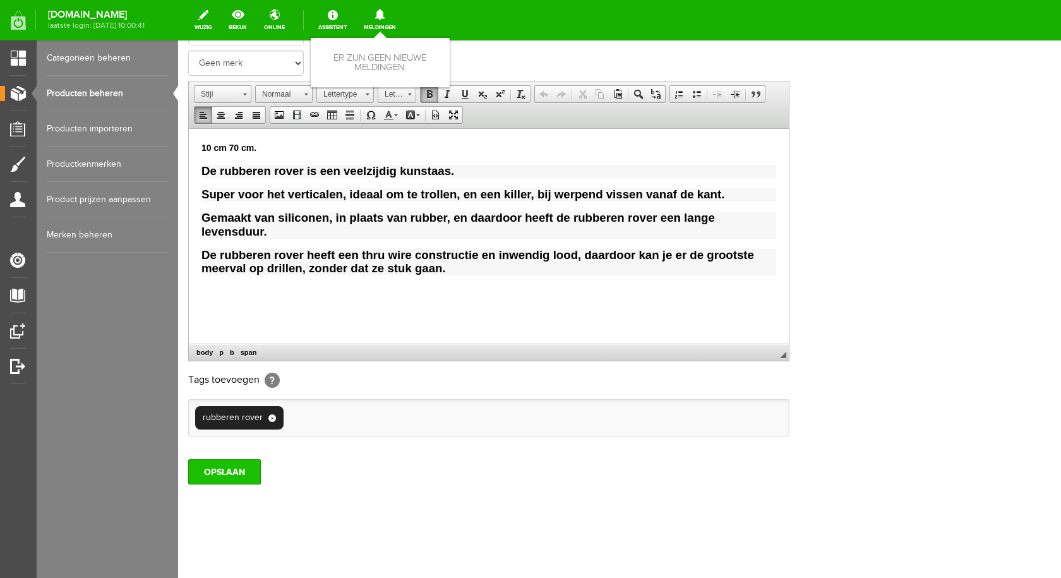
click at [232, 474] on input "OPSLAAN" at bounding box center [224, 471] width 73 height 25
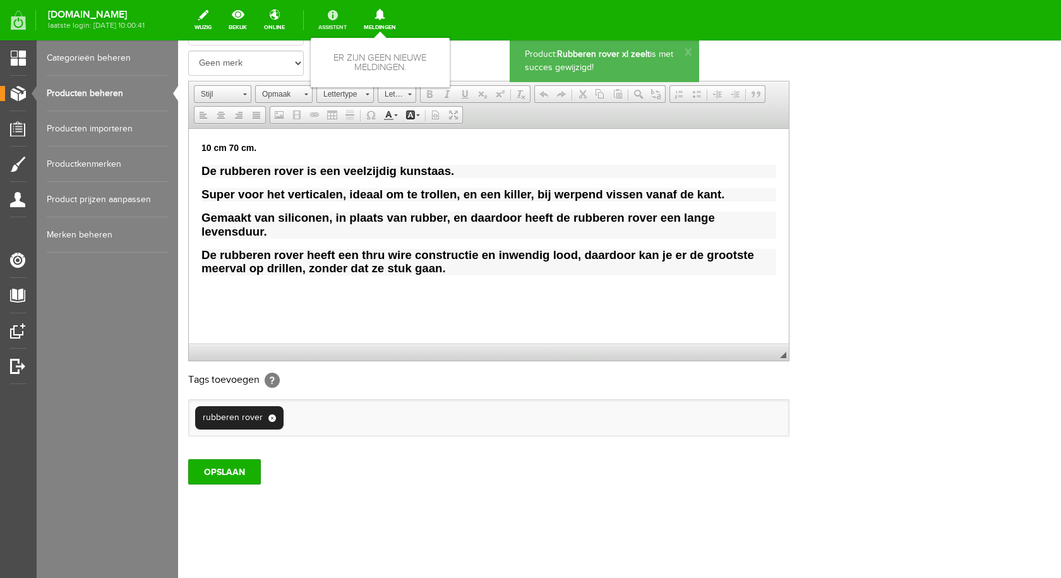
scroll to position [0, 0]
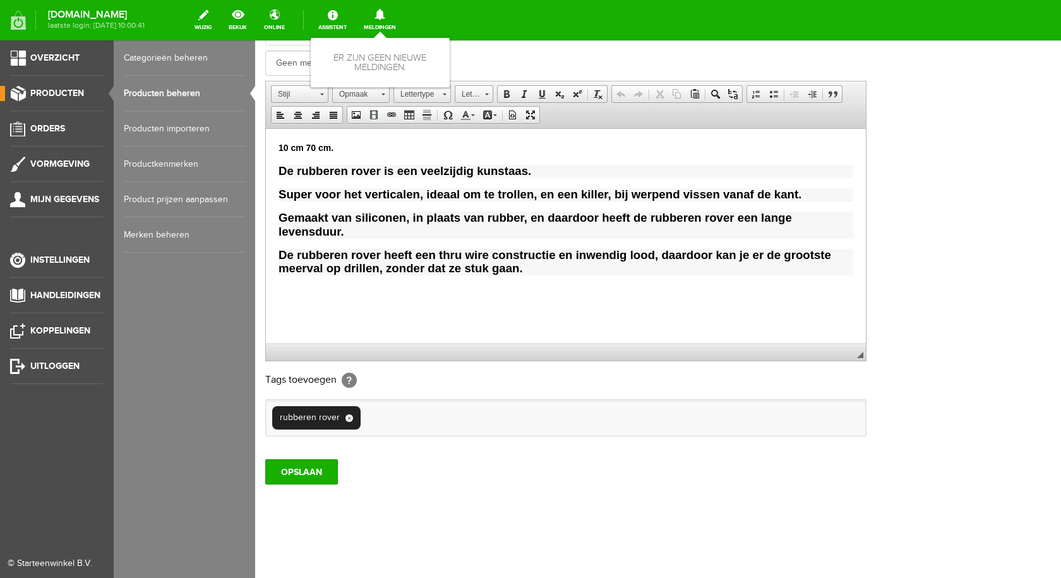
click at [21, 95] on link "Producten" at bounding box center [52, 93] width 104 height 15
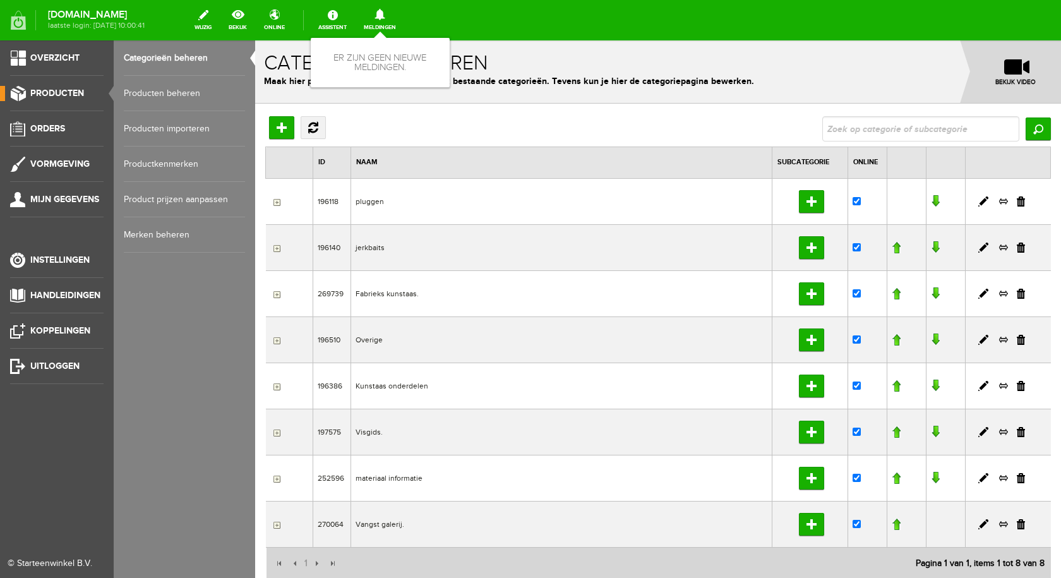
click at [165, 93] on link "Producten beheren" at bounding box center [184, 93] width 121 height 35
